Goal: Information Seeking & Learning: Get advice/opinions

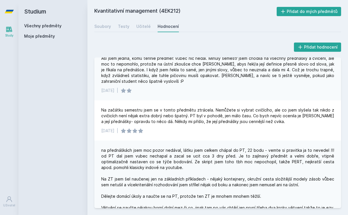
scroll to position [67, 0]
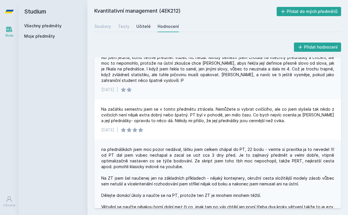
click at [144, 24] on div "Učitelé" at bounding box center [143, 27] width 14 height 6
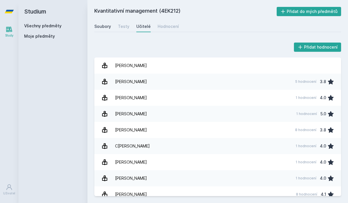
click at [103, 26] on div "Soubory" at bounding box center [102, 27] width 17 height 6
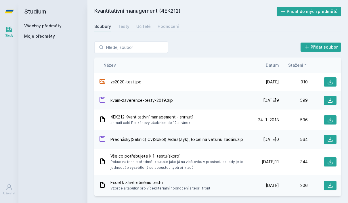
click at [52, 25] on link "Všechny předměty" at bounding box center [42, 25] width 37 height 5
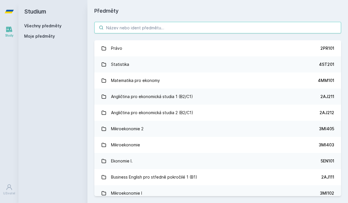
click at [118, 23] on input "search" at bounding box center [217, 27] width 247 height 11
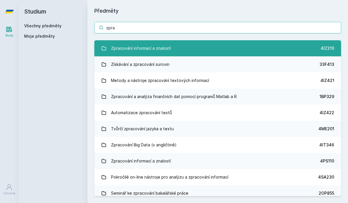
type input "zpra"
click at [159, 50] on div "Zpracování informací a znalostí" at bounding box center [141, 48] width 60 height 11
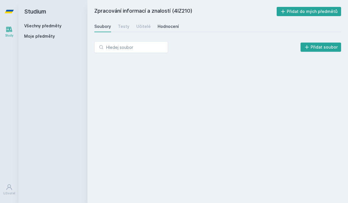
click at [161, 23] on link "Hodnocení" at bounding box center [167, 26] width 21 height 11
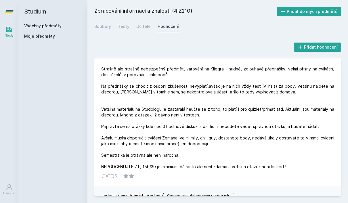
scroll to position [119, 0]
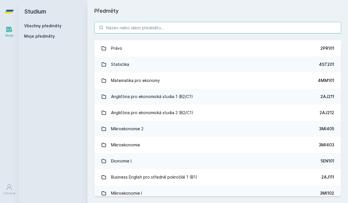
click at [130, 28] on input "search" at bounding box center [217, 27] width 247 height 11
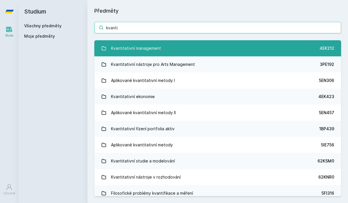
type input "kvanti"
click at [115, 47] on div "Kvantitativní management" at bounding box center [136, 48] width 50 height 11
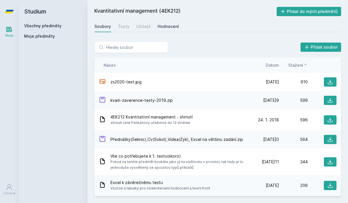
click at [163, 27] on div "Hodnocení" at bounding box center [167, 27] width 21 height 6
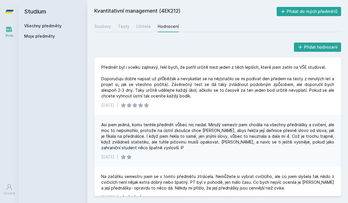
click at [152, 28] on div "Soubory Testy Učitelé Hodnocení" at bounding box center [217, 26] width 247 height 11
click at [139, 28] on div "Učitelé" at bounding box center [143, 27] width 14 height 6
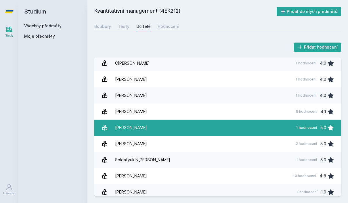
scroll to position [82, 0]
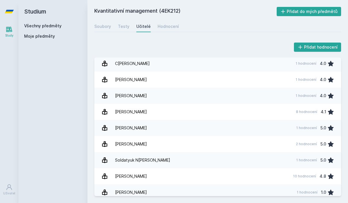
click at [62, 24] on div "Všechny předměty" at bounding box center [52, 26] width 57 height 6
click at [57, 25] on link "Všechny předměty" at bounding box center [42, 25] width 37 height 5
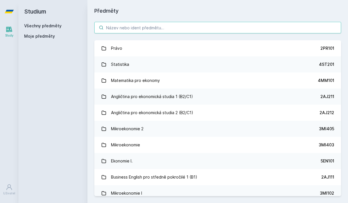
click at [139, 26] on input "search" at bounding box center [217, 27] width 247 height 11
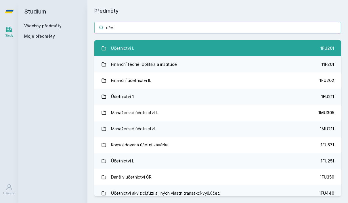
type input "uče"
click at [141, 46] on link "Účetnictví I. 1FU201" at bounding box center [217, 48] width 247 height 16
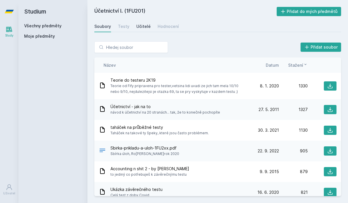
click at [145, 26] on div "Učitelé" at bounding box center [143, 27] width 14 height 6
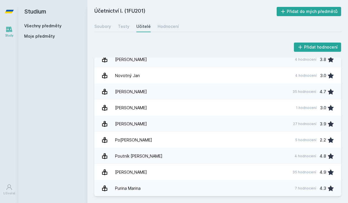
scroll to position [569, 0]
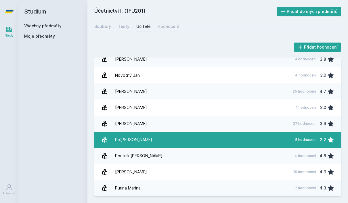
click at [147, 136] on link "[PERSON_NAME] 5 hodnocení 2.2" at bounding box center [217, 140] width 247 height 16
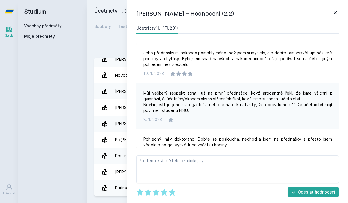
scroll to position [0, 0]
click at [336, 11] on icon at bounding box center [335, 12] width 7 height 7
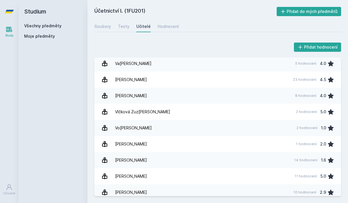
scroll to position [20, 0]
click at [47, 23] on link "Všechny předměty" at bounding box center [42, 25] width 37 height 5
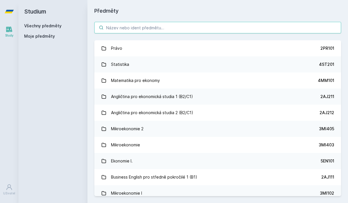
click at [116, 22] on input "search" at bounding box center [217, 27] width 247 height 11
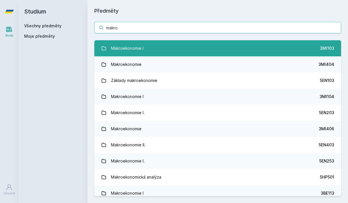
type input "makro"
click at [119, 43] on div "Makroekonomie I" at bounding box center [127, 48] width 32 height 11
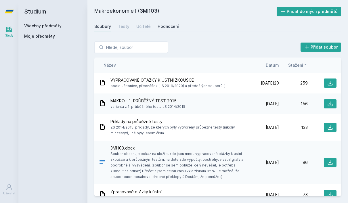
click at [157, 24] on div "Hodnocení" at bounding box center [167, 27] width 21 height 6
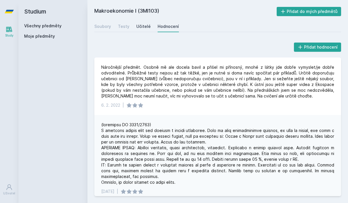
click at [146, 24] on div "Učitelé" at bounding box center [143, 27] width 14 height 6
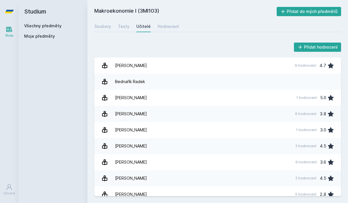
scroll to position [20, 0]
click at [168, 24] on div "Hodnocení" at bounding box center [167, 27] width 21 height 6
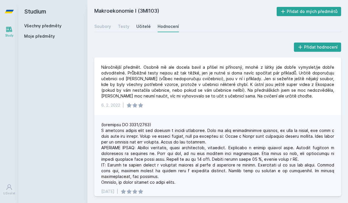
click at [146, 24] on div "Učitelé" at bounding box center [143, 27] width 14 height 6
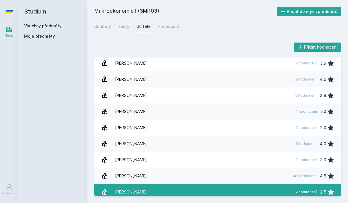
scroll to position [99, 0]
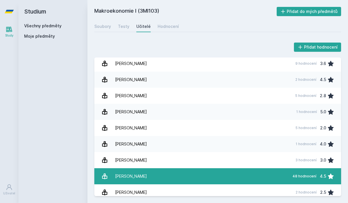
click at [124, 170] on div "[PERSON_NAME]" at bounding box center [131, 175] width 32 height 11
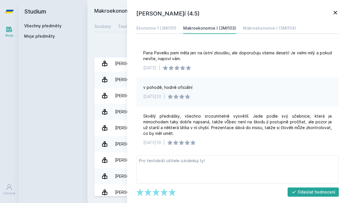
click at [337, 12] on icon at bounding box center [335, 12] width 7 height 7
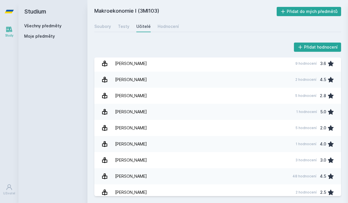
click at [44, 27] on link "Všechny předměty" at bounding box center [42, 25] width 37 height 5
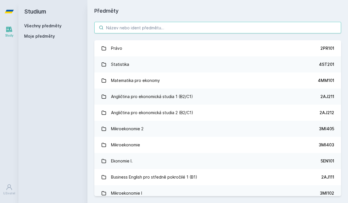
click at [131, 30] on input "search" at bounding box center [217, 27] width 247 height 11
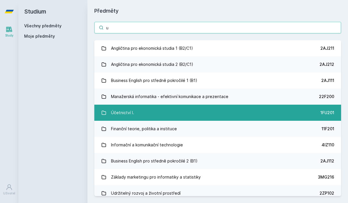
type input "u"
click at [158, 111] on link "Účetnictví I. 1FU201" at bounding box center [217, 113] width 247 height 16
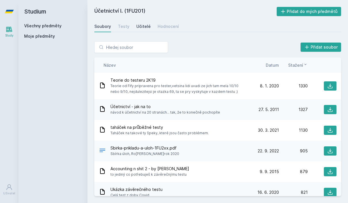
click at [139, 24] on div "Učitelé" at bounding box center [143, 27] width 14 height 6
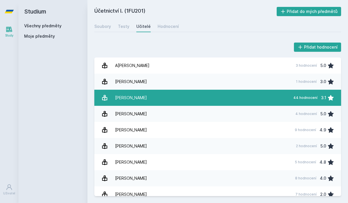
click at [155, 103] on link "Č[PERSON_NAME] 44 hodnocení 3.1" at bounding box center [217, 98] width 247 height 16
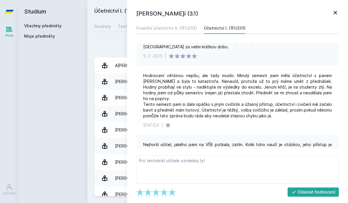
scroll to position [64, 0]
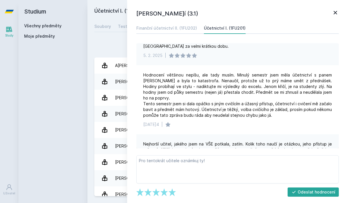
click at [335, 13] on icon at bounding box center [334, 12] width 3 height 3
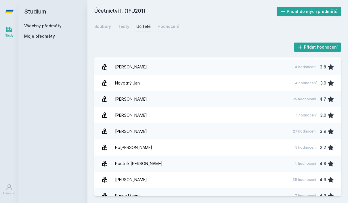
scroll to position [555, 0]
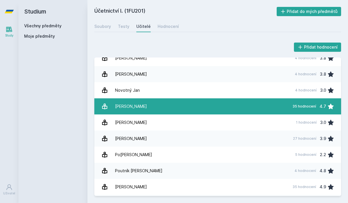
click at [139, 106] on link "P[PERSON_NAME] 35 hodnocení 4.7" at bounding box center [217, 106] width 247 height 16
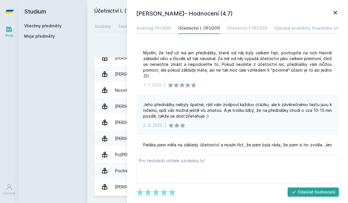
click at [334, 12] on icon at bounding box center [334, 12] width 3 height 3
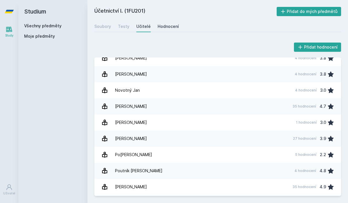
click at [164, 27] on div "Hodnocení" at bounding box center [167, 27] width 21 height 6
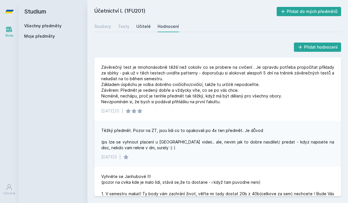
click at [142, 26] on div "Učitelé" at bounding box center [143, 27] width 14 height 6
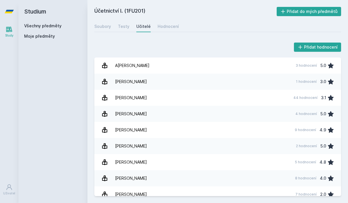
scroll to position [3, 0]
